Goal: Find specific page/section: Find specific page/section

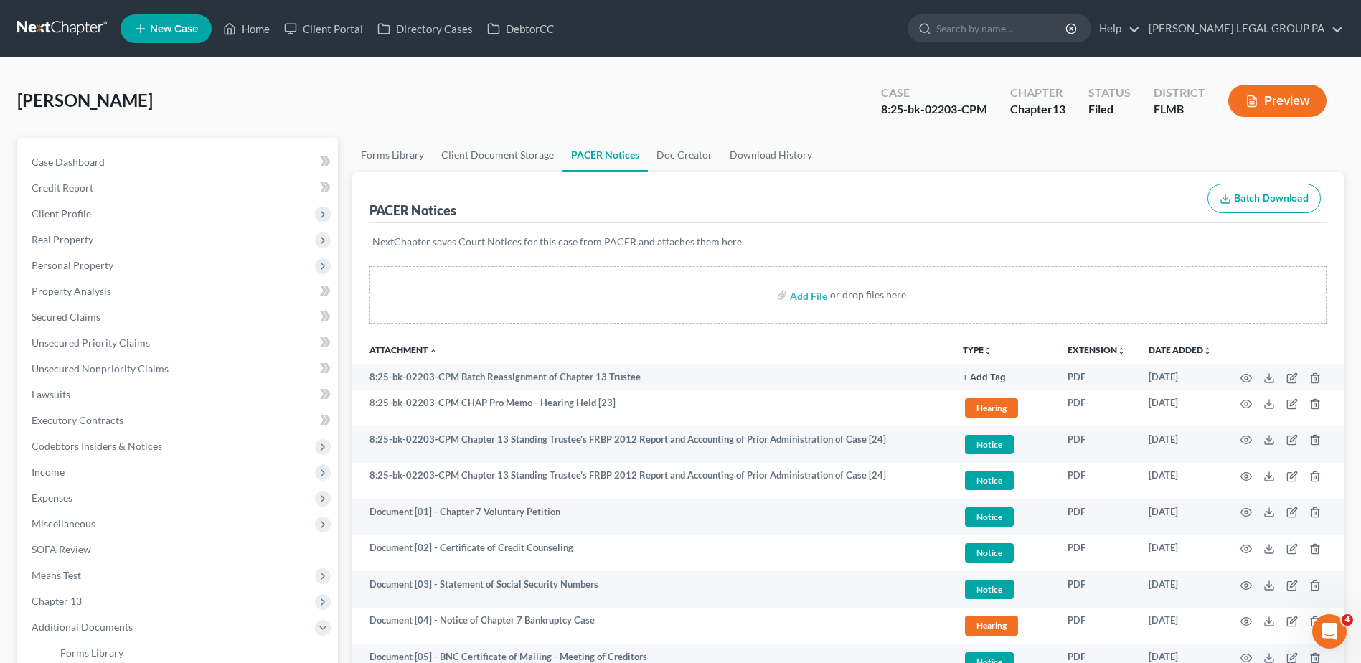
click at [66, 18] on link at bounding box center [63, 29] width 92 height 26
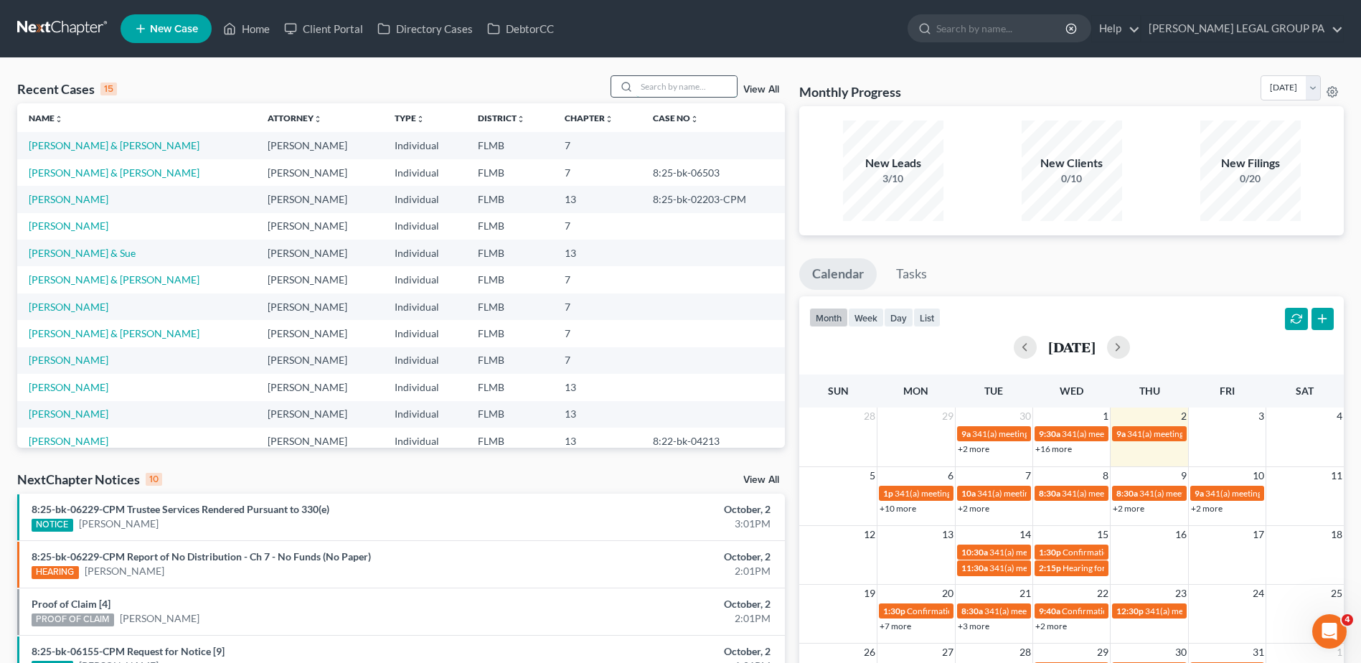
click at [654, 83] on input "search" at bounding box center [686, 86] width 100 height 21
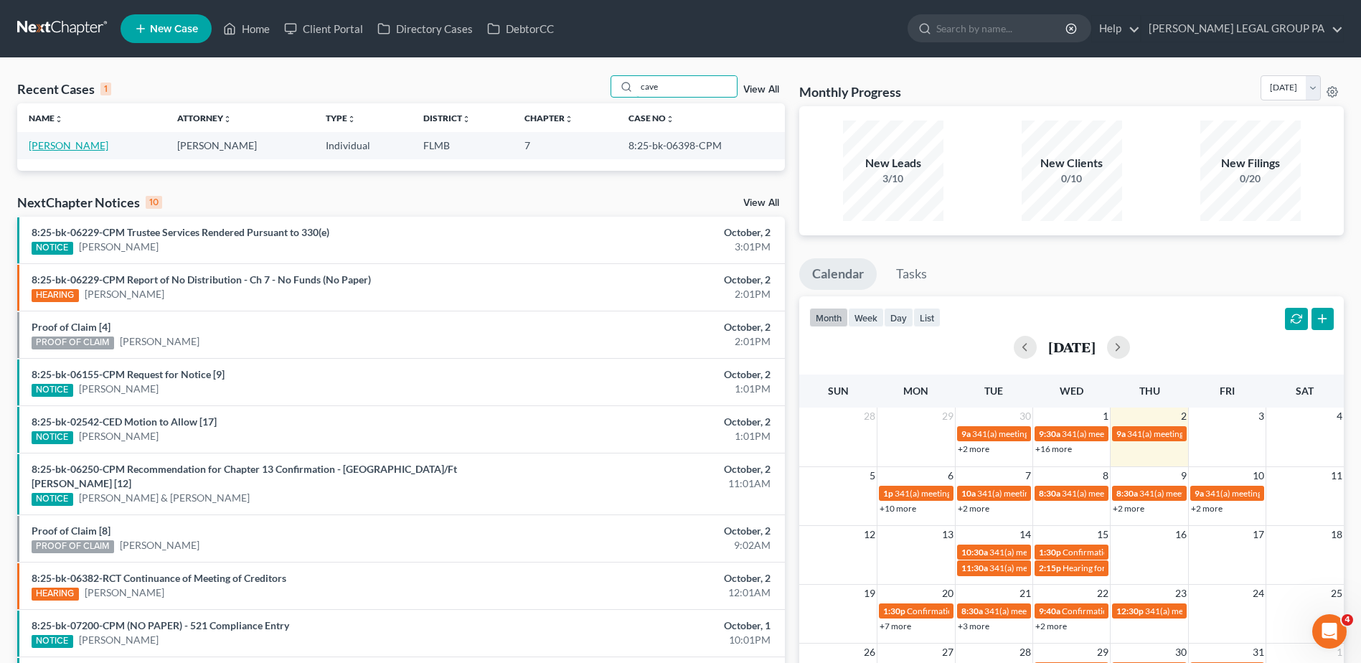
type input "cave"
click at [64, 147] on link "[PERSON_NAME]" at bounding box center [69, 145] width 80 height 12
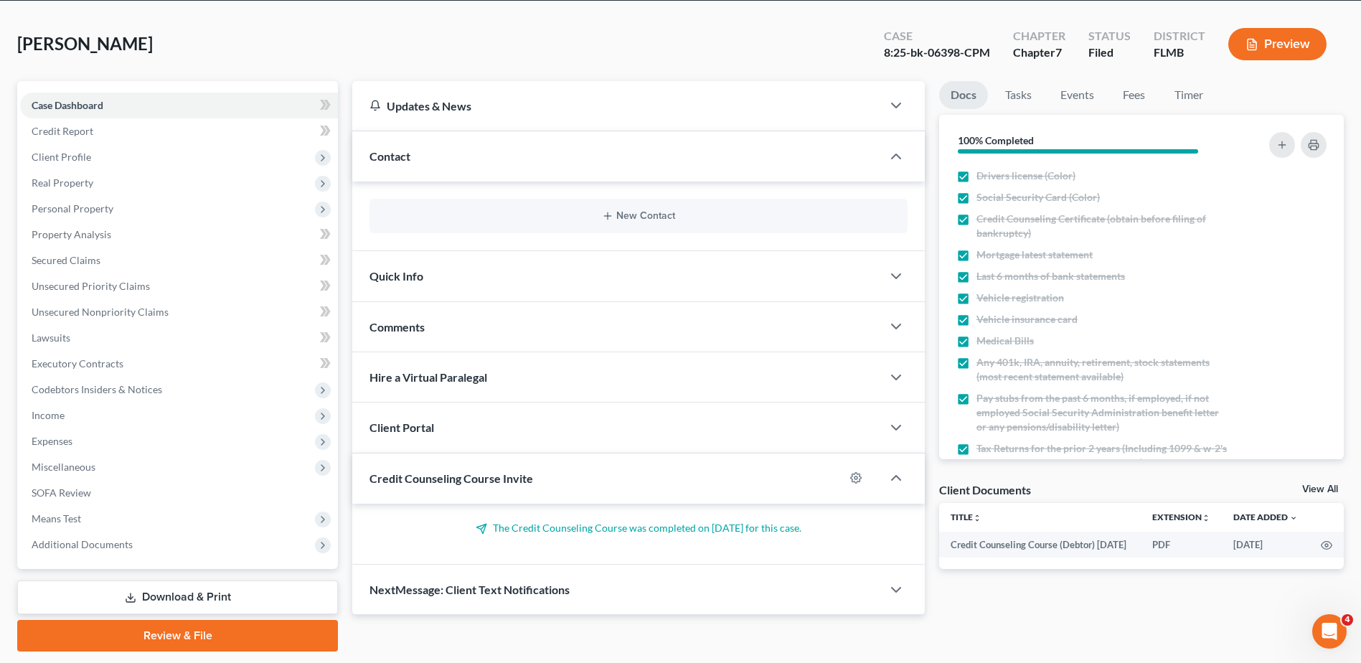
scroll to position [100, 0]
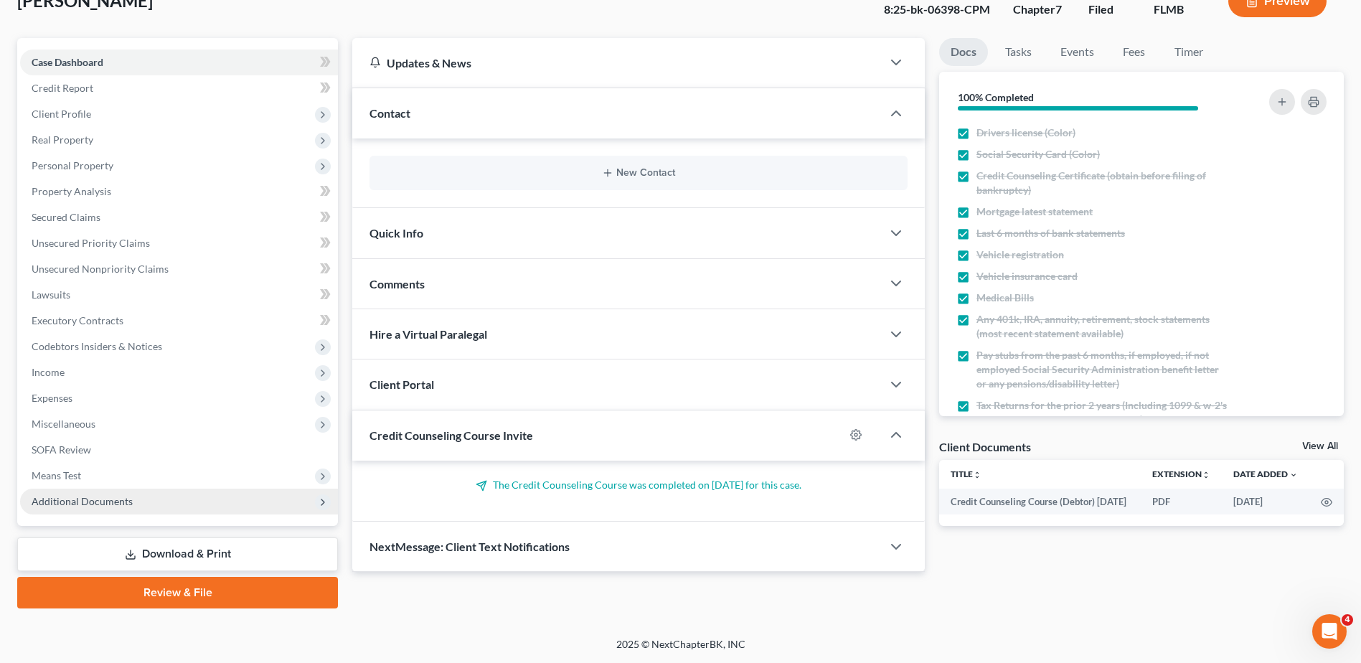
click at [105, 499] on span "Additional Documents" at bounding box center [82, 501] width 101 height 12
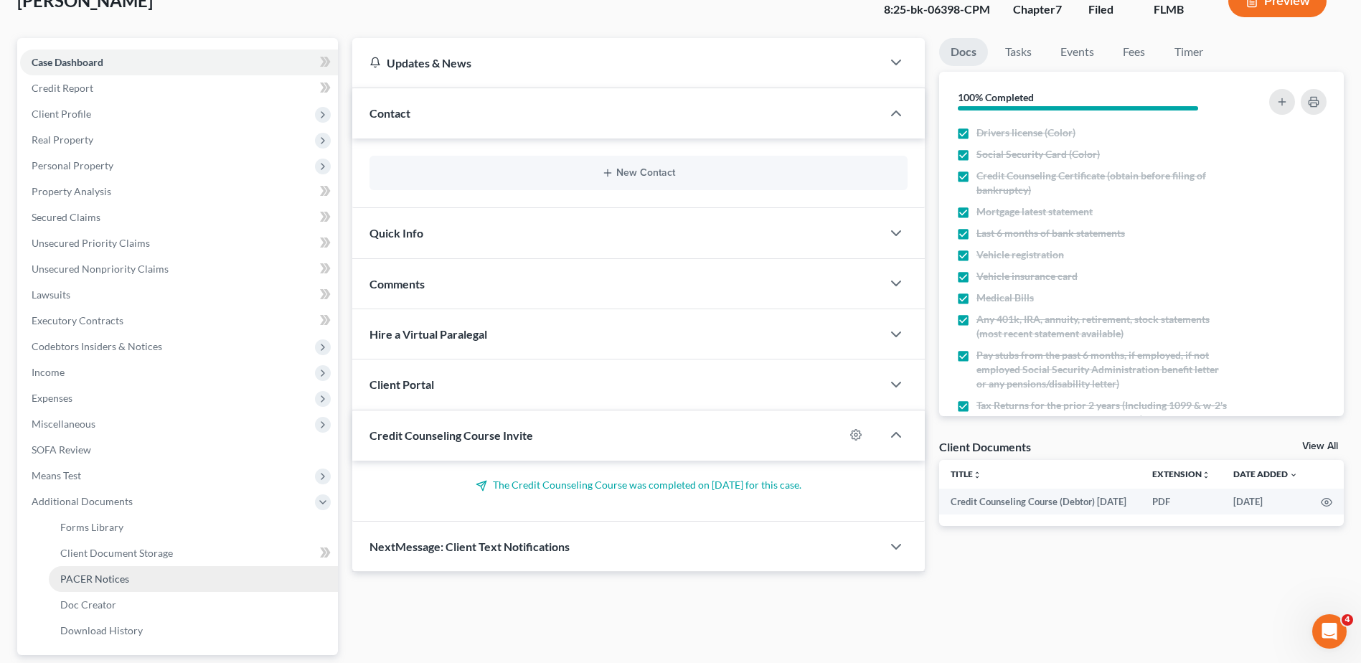
click at [104, 572] on span "PACER Notices" at bounding box center [94, 578] width 69 height 12
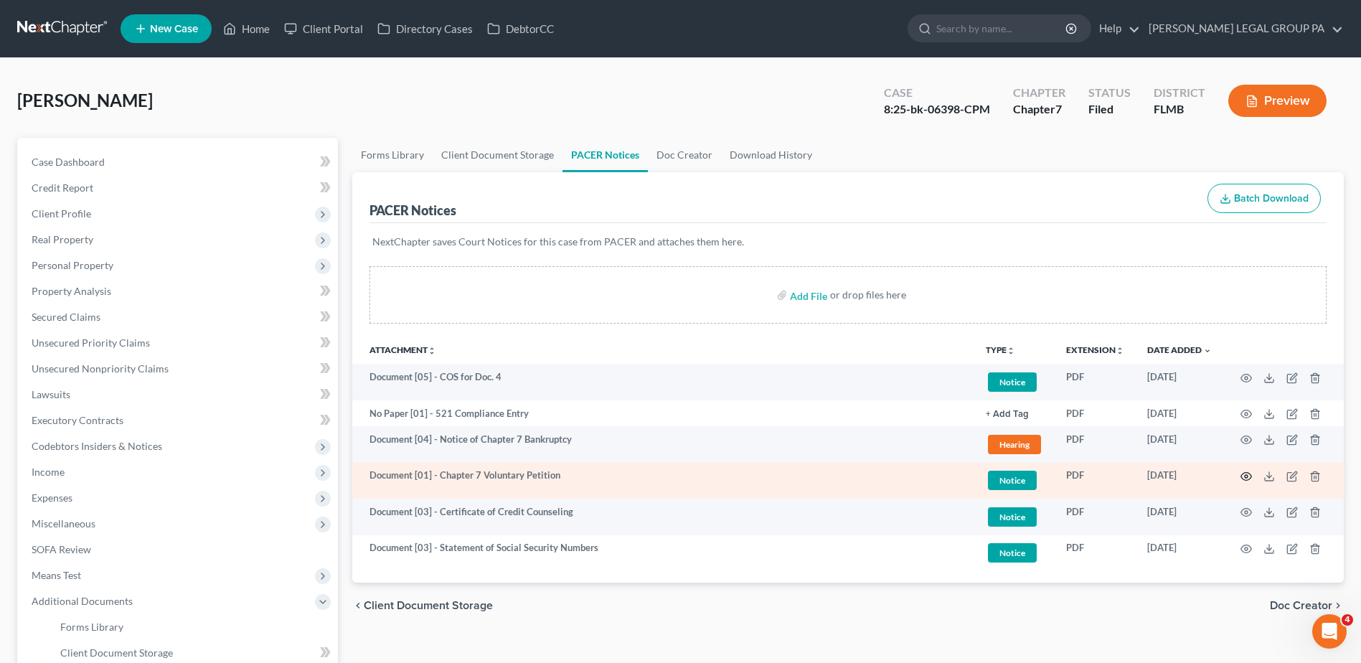
click at [1247, 476] on circle "button" at bounding box center [1245, 476] width 3 height 3
